Goal: Find contact information: Find contact information

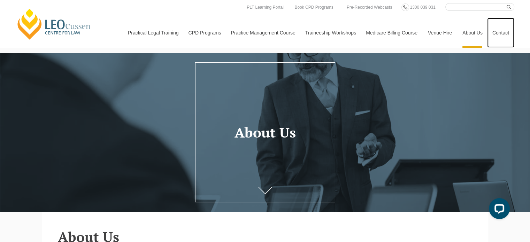
click at [498, 35] on link "Contact" at bounding box center [500, 33] width 27 height 30
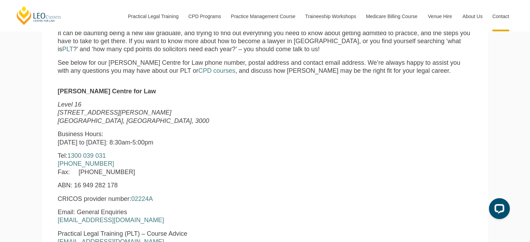
scroll to position [244, 0]
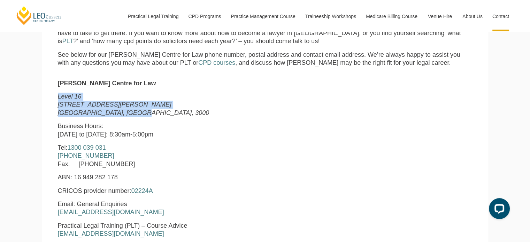
drag, startPoint x: 58, startPoint y: 96, endPoint x: 132, endPoint y: 117, distance: 77.5
click at [132, 117] on p "Level 16 15 William Street Melbourne, Victoria, 3000" at bounding box center [177, 105] width 238 height 24
copy p "Level 16 15 William Street Melbourne, Victoria, 3000"
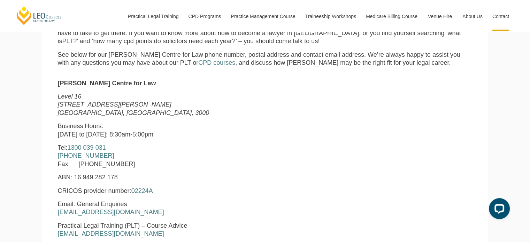
click at [228, 129] on p "Business Hours: Monday to Friday: 8:30am-5:00pm" at bounding box center [177, 130] width 238 height 16
